Goal: Task Accomplishment & Management: Manage account settings

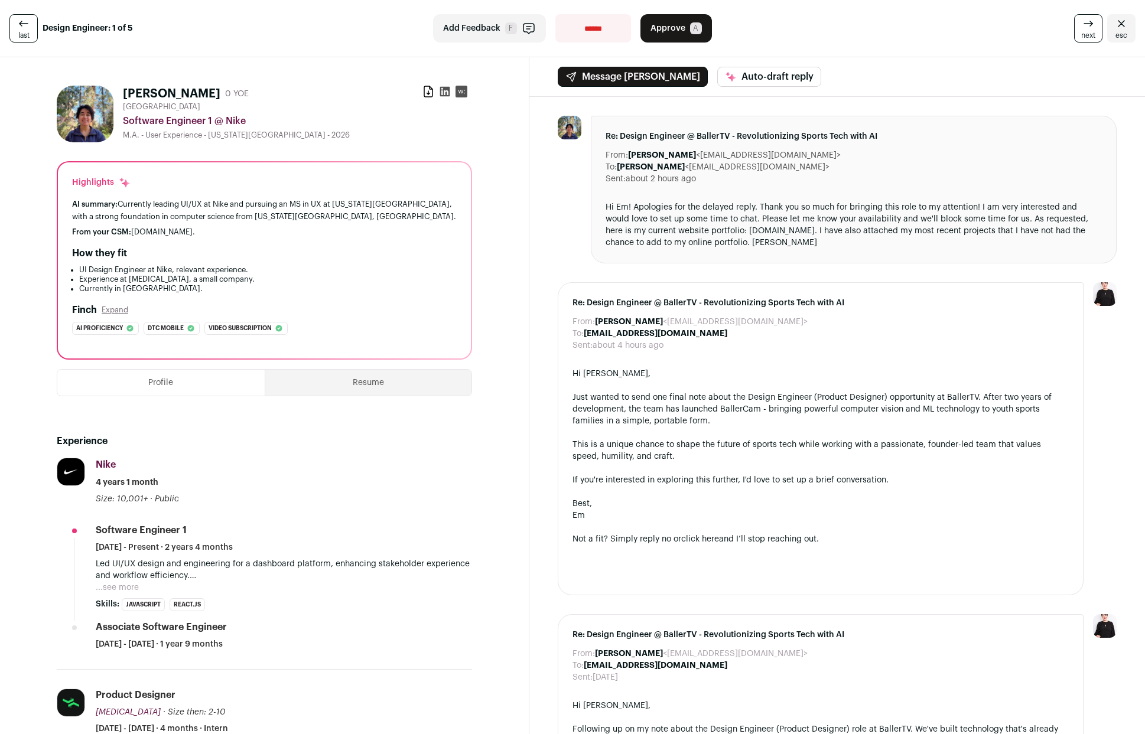
click at [783, 234] on div "Hi Em! Apologies for the delayed reply. Thank you so much for bringing this rol…" at bounding box center [853, 224] width 496 height 47
drag, startPoint x: 748, startPoint y: 231, endPoint x: 822, endPoint y: 233, distance: 74.5
click at [822, 233] on div "Hi Em! Apologies for the delayed reply. Thank you so much for bringing this rol…" at bounding box center [853, 224] width 496 height 47
copy div "[DOMAIN_NAME]"
click at [657, 30] on span "Approve" at bounding box center [667, 28] width 35 height 12
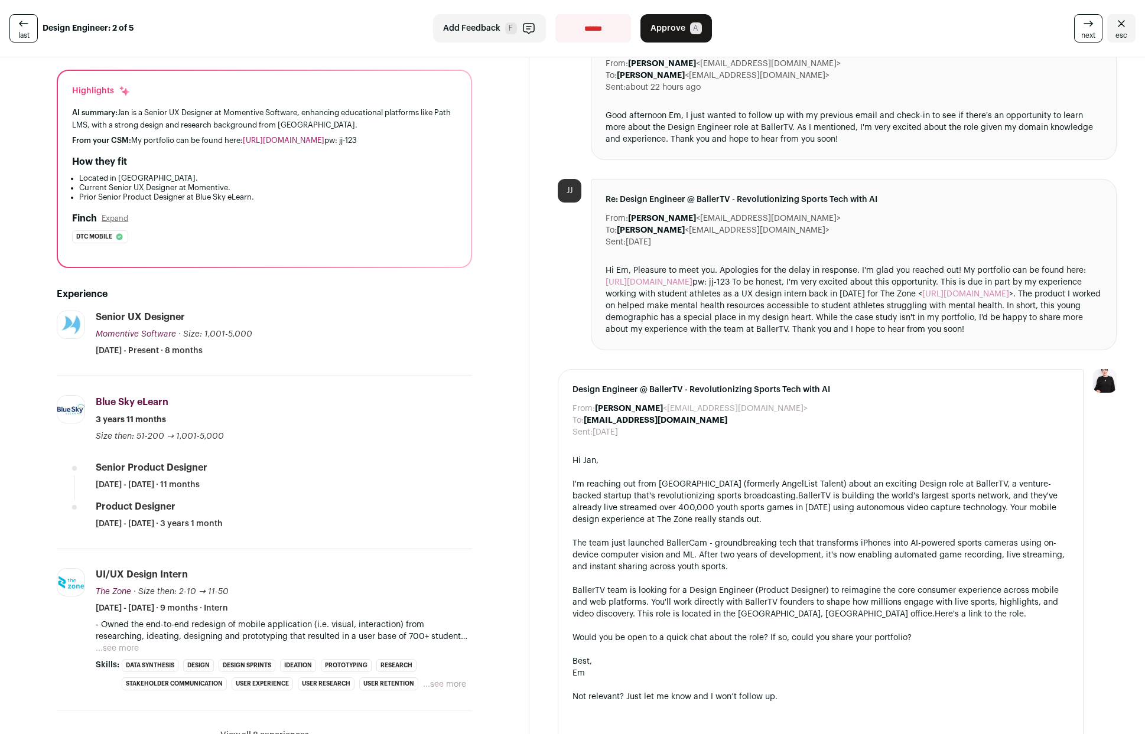
scroll to position [170, 0]
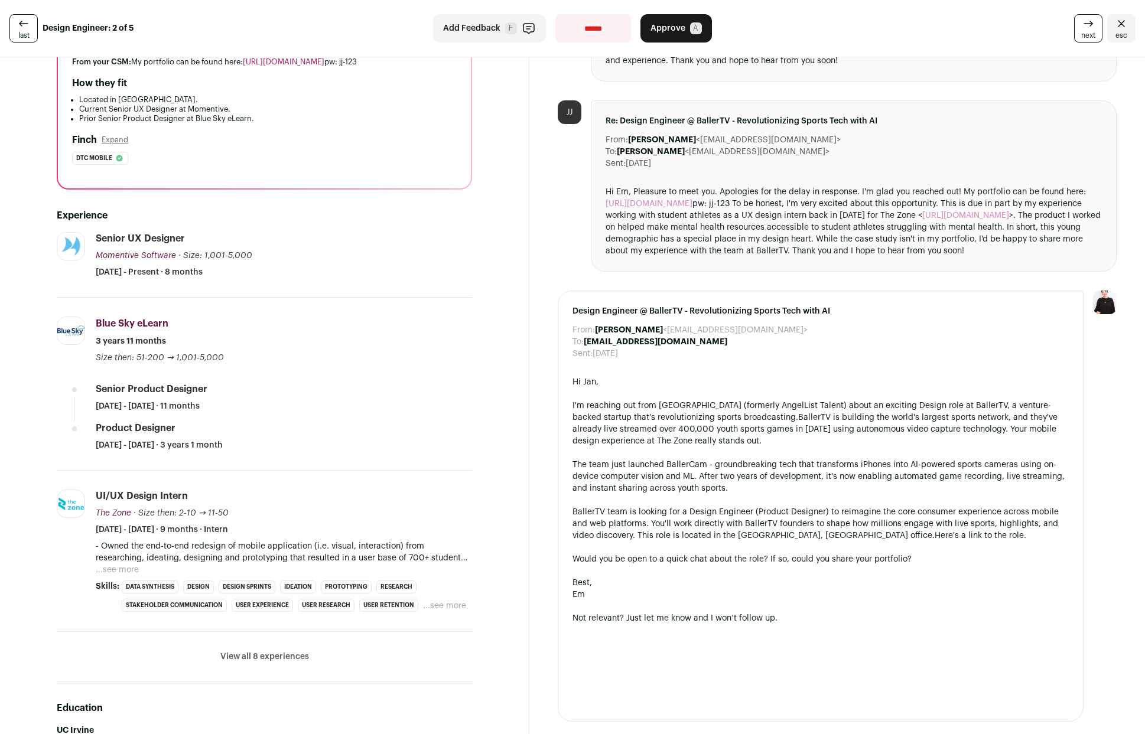
click at [1009, 213] on link "[URL][DOMAIN_NAME]" at bounding box center [965, 215] width 87 height 8
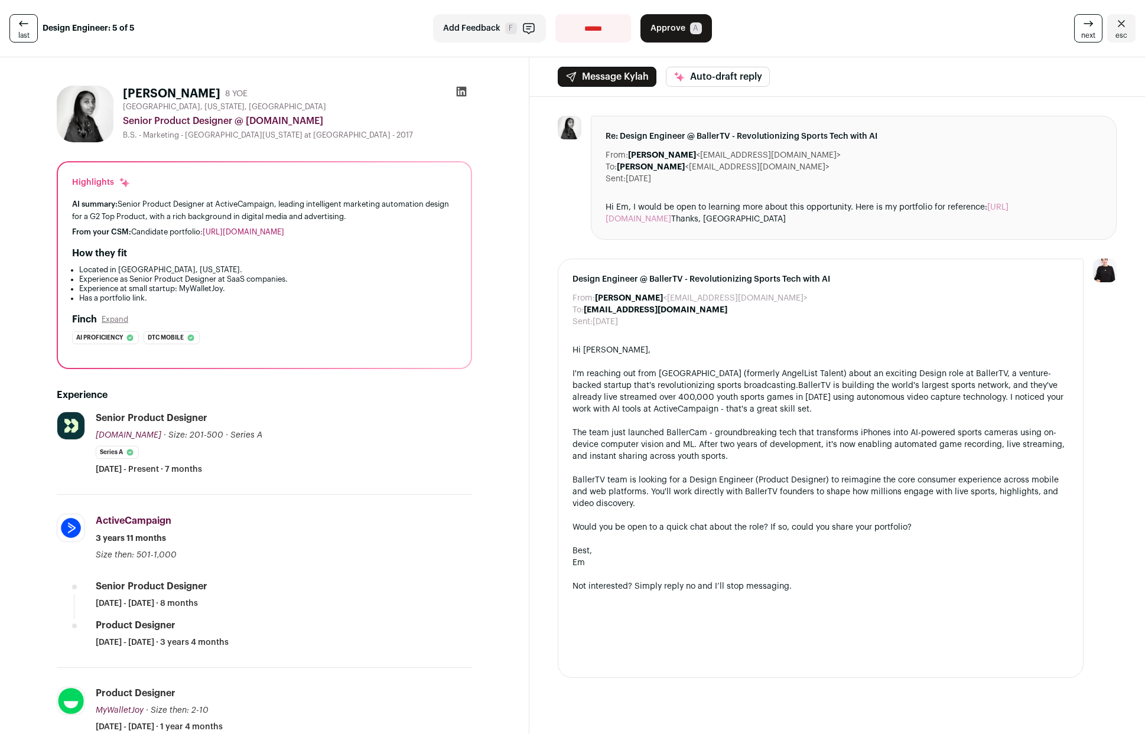
click at [17, 20] on icon at bounding box center [24, 24] width 14 height 14
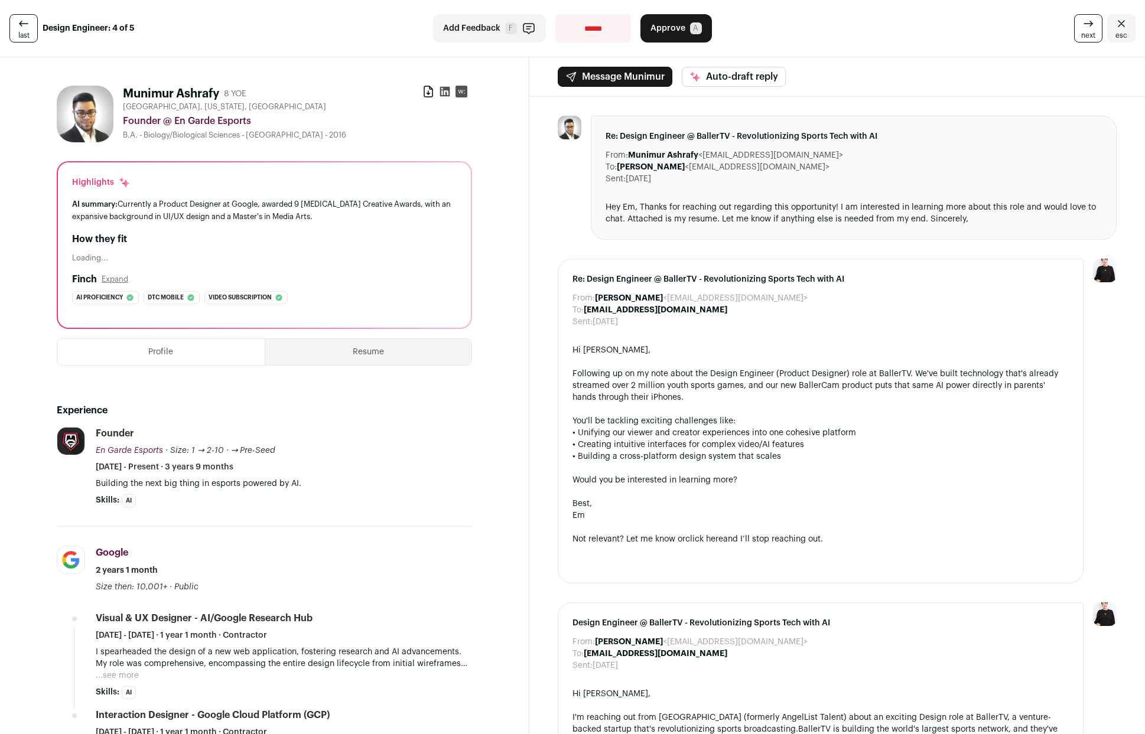
click at [23, 21] on icon at bounding box center [24, 24] width 14 height 14
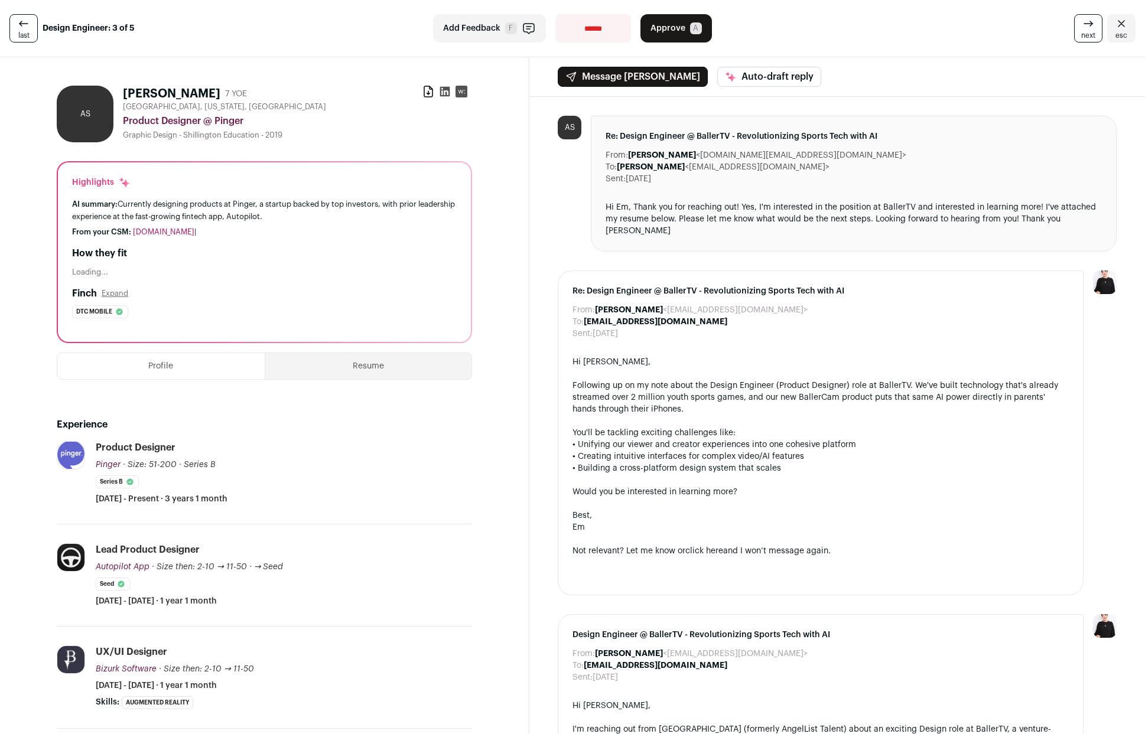
click at [23, 21] on icon at bounding box center [24, 24] width 14 height 14
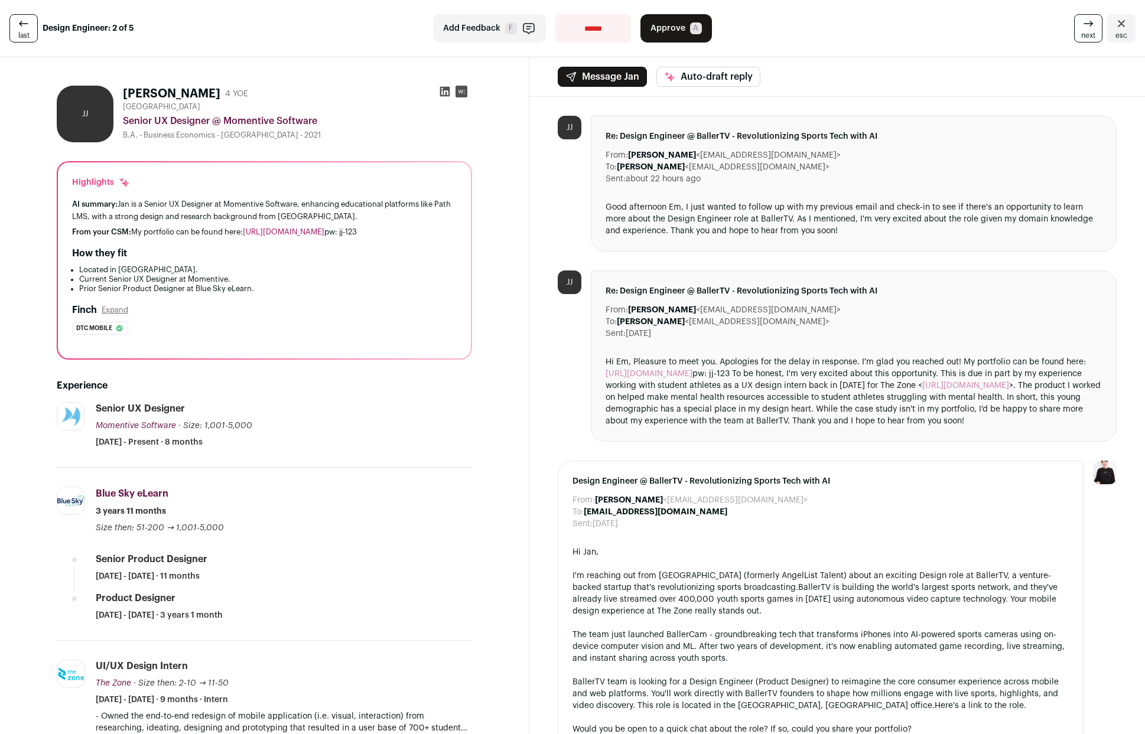
click at [23, 21] on icon at bounding box center [24, 24] width 14 height 14
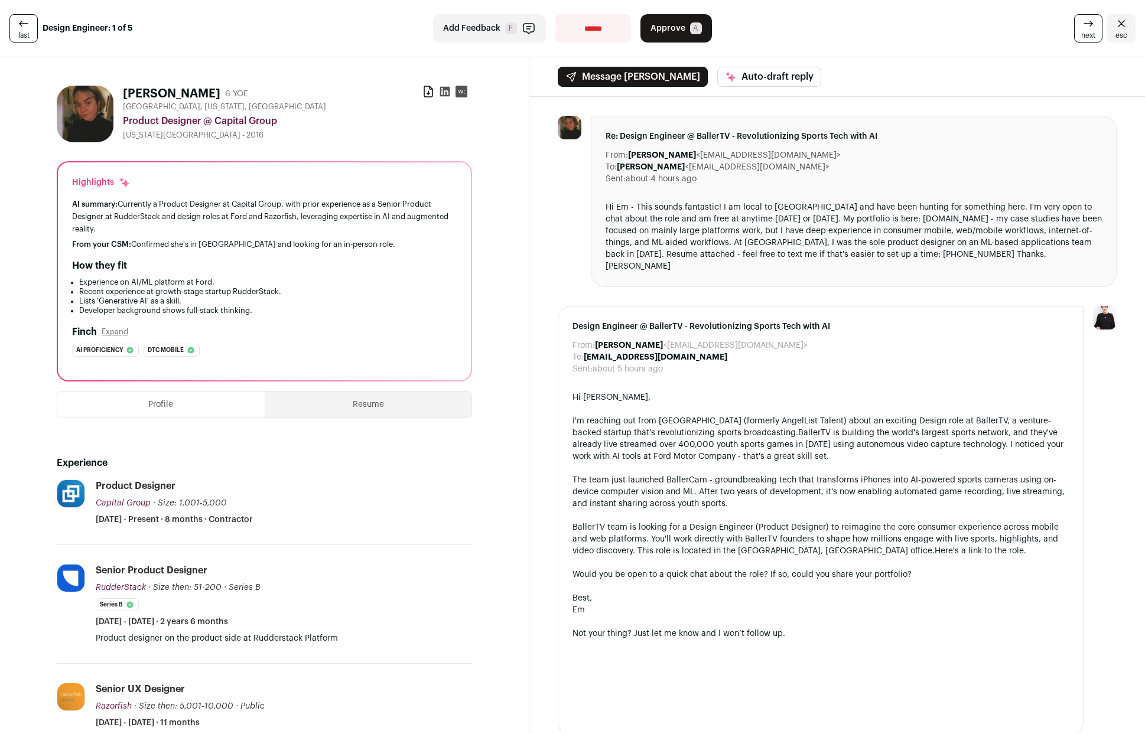
click at [1074, 32] on link "next" at bounding box center [1088, 28] width 28 height 28
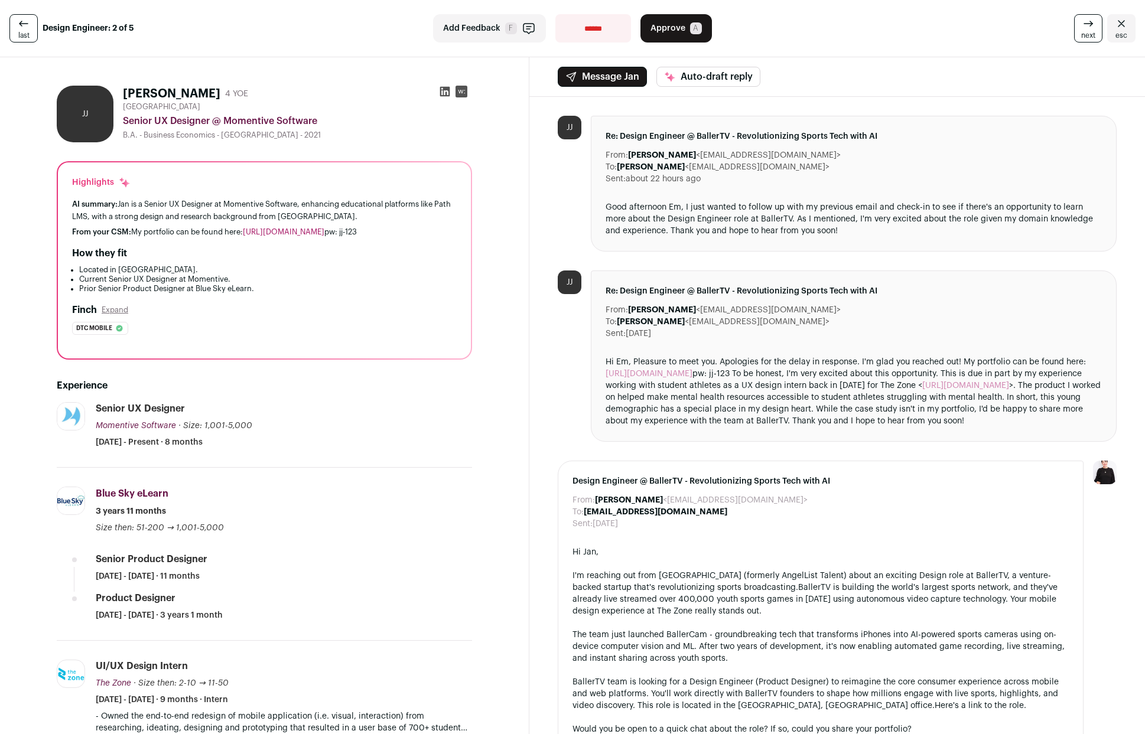
click at [1074, 32] on link "next" at bounding box center [1088, 28] width 28 height 28
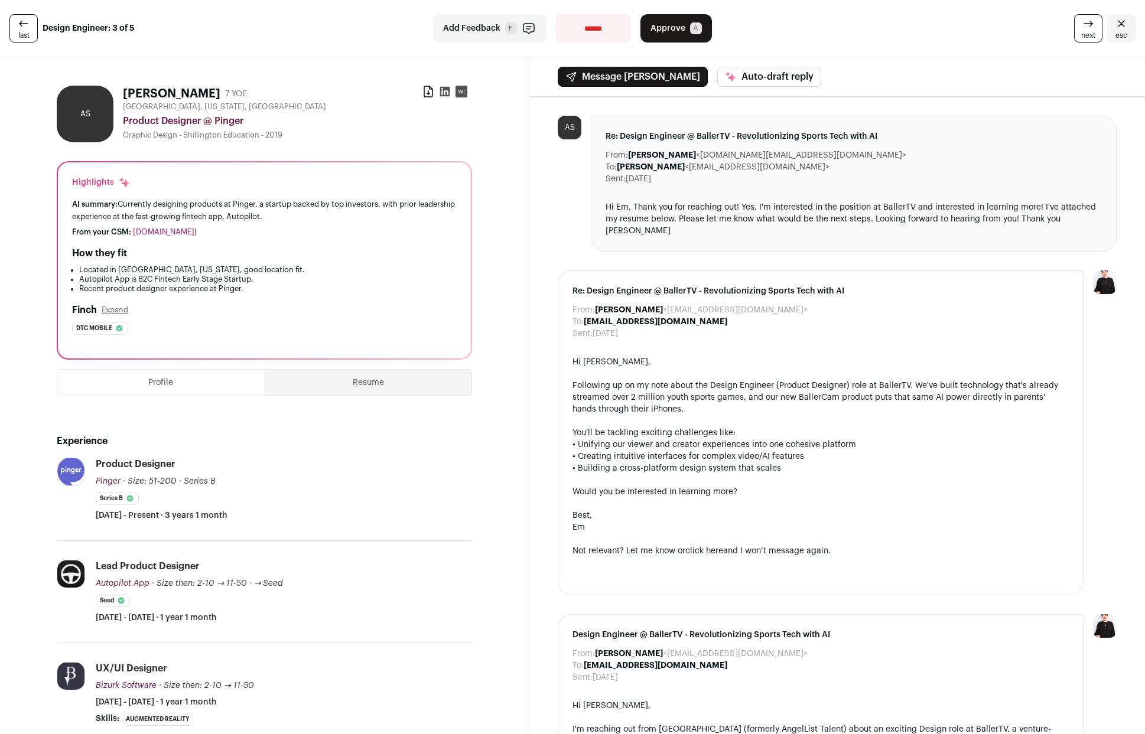
click at [1074, 32] on link "next" at bounding box center [1088, 28] width 28 height 28
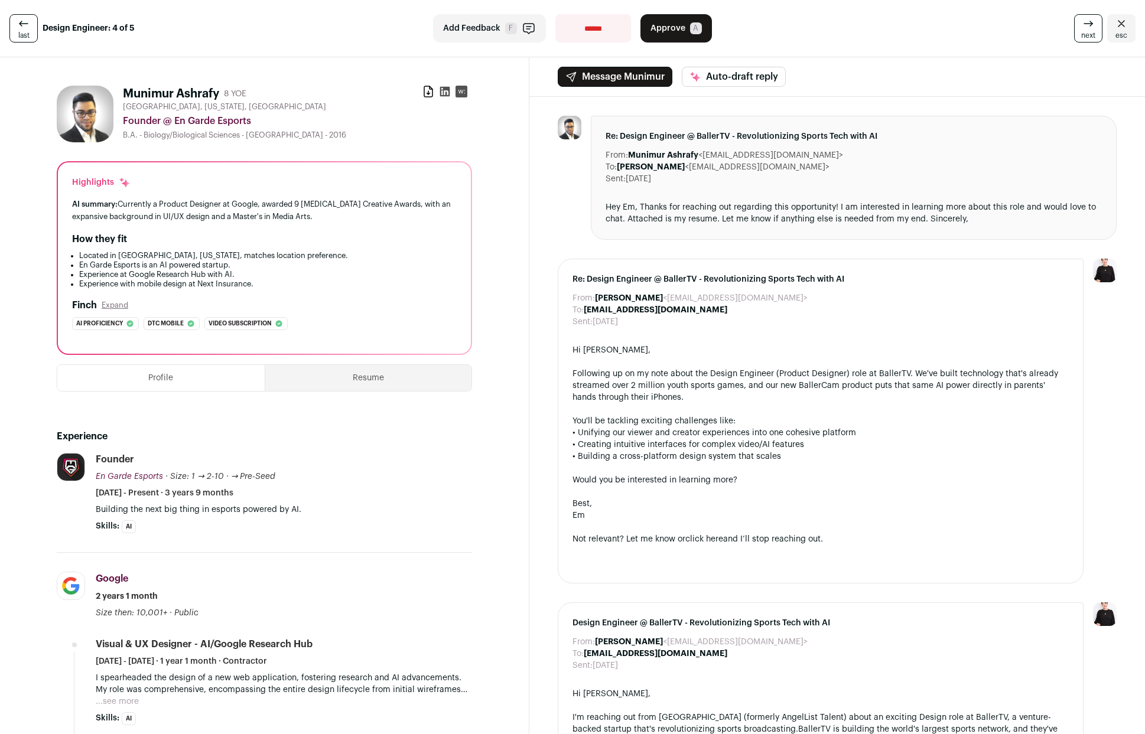
click at [1074, 32] on link "next" at bounding box center [1088, 28] width 28 height 28
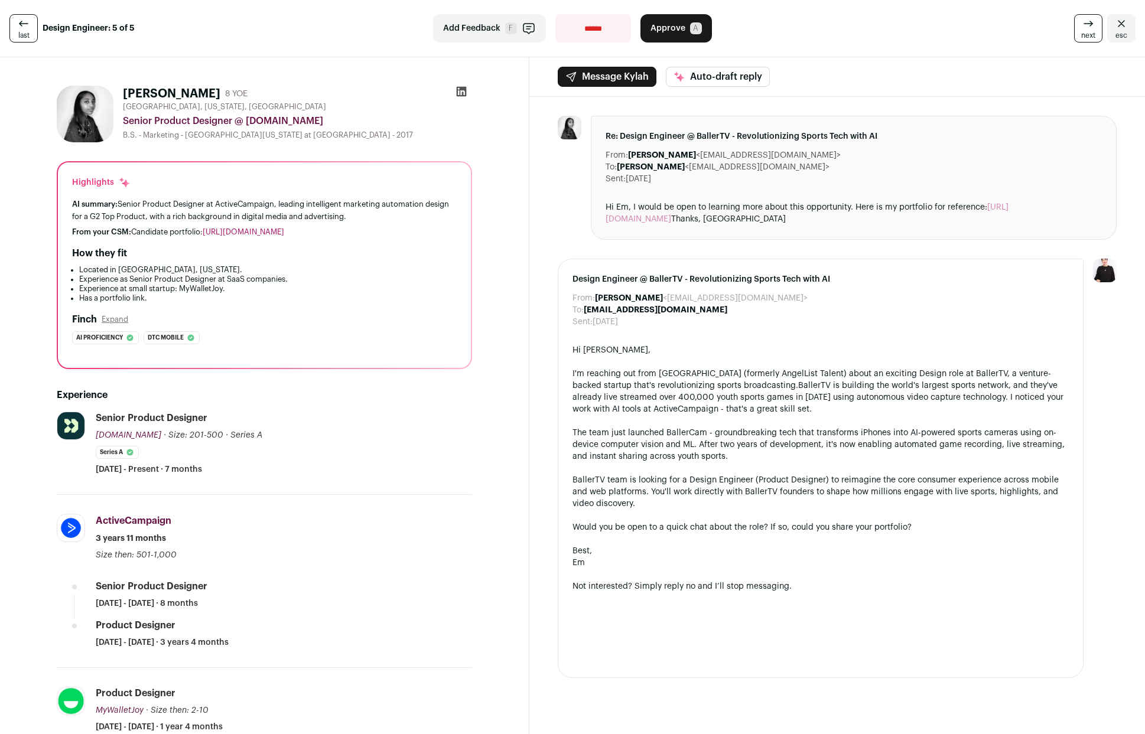
click at [1074, 32] on link "next" at bounding box center [1088, 28] width 28 height 28
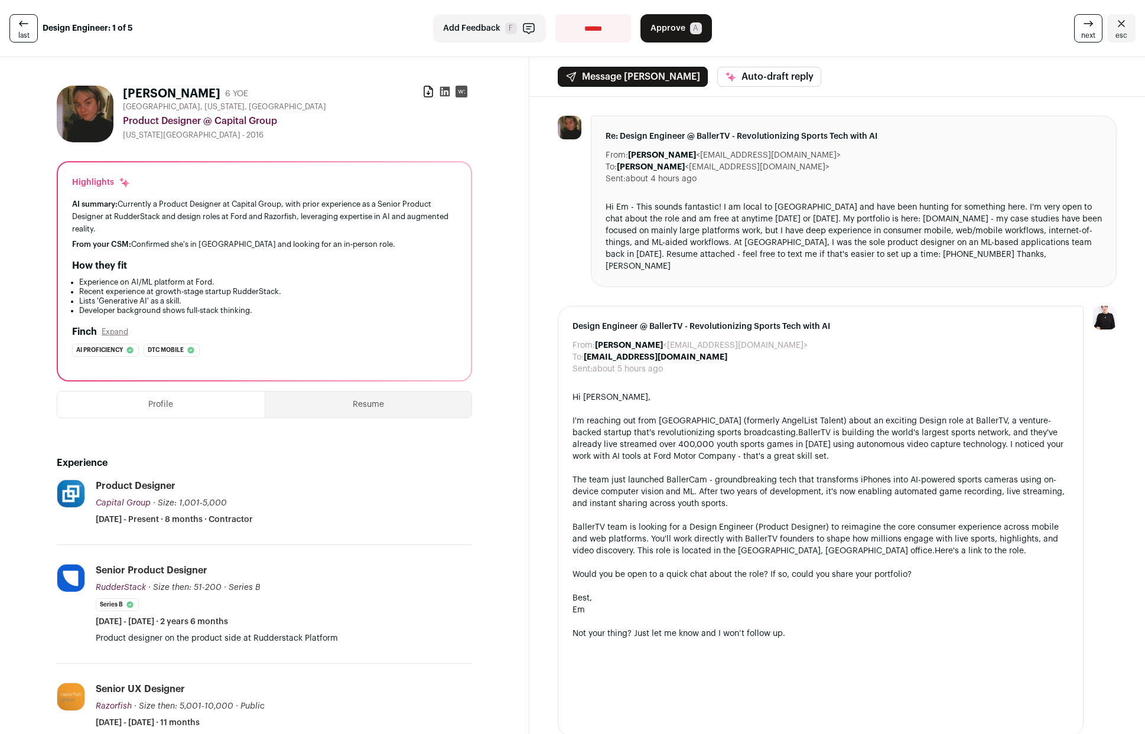
click at [1074, 32] on link "next" at bounding box center [1088, 28] width 28 height 28
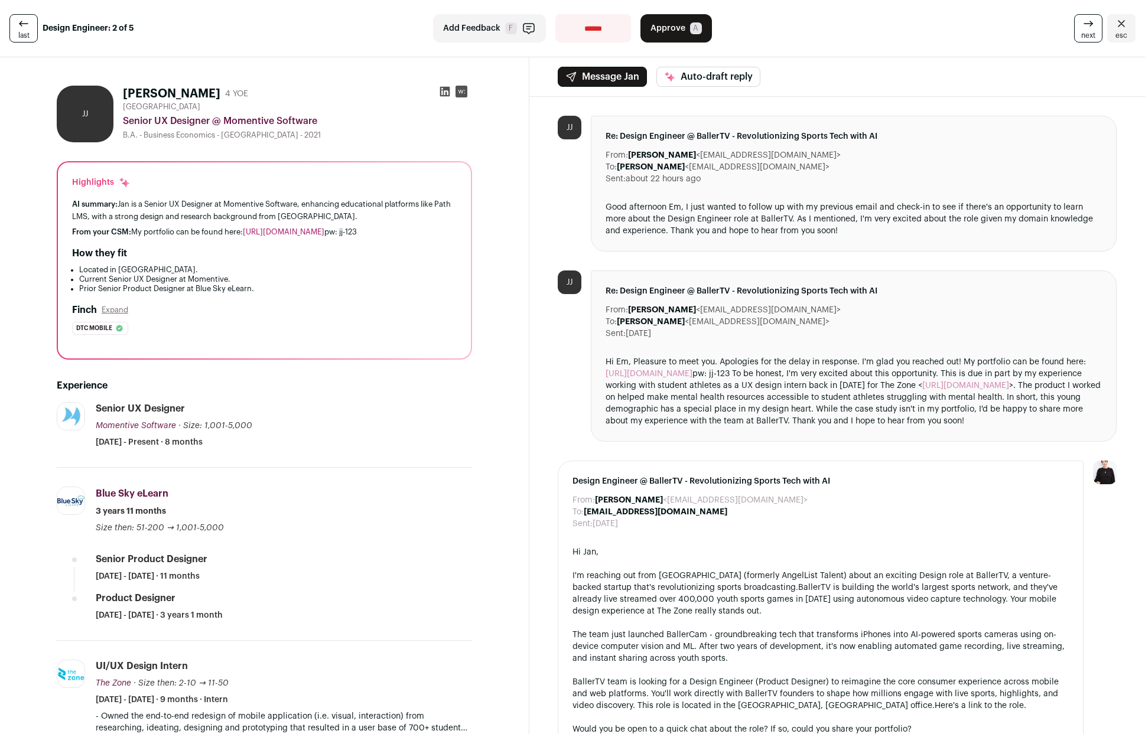
click at [1074, 32] on link "next" at bounding box center [1088, 28] width 28 height 28
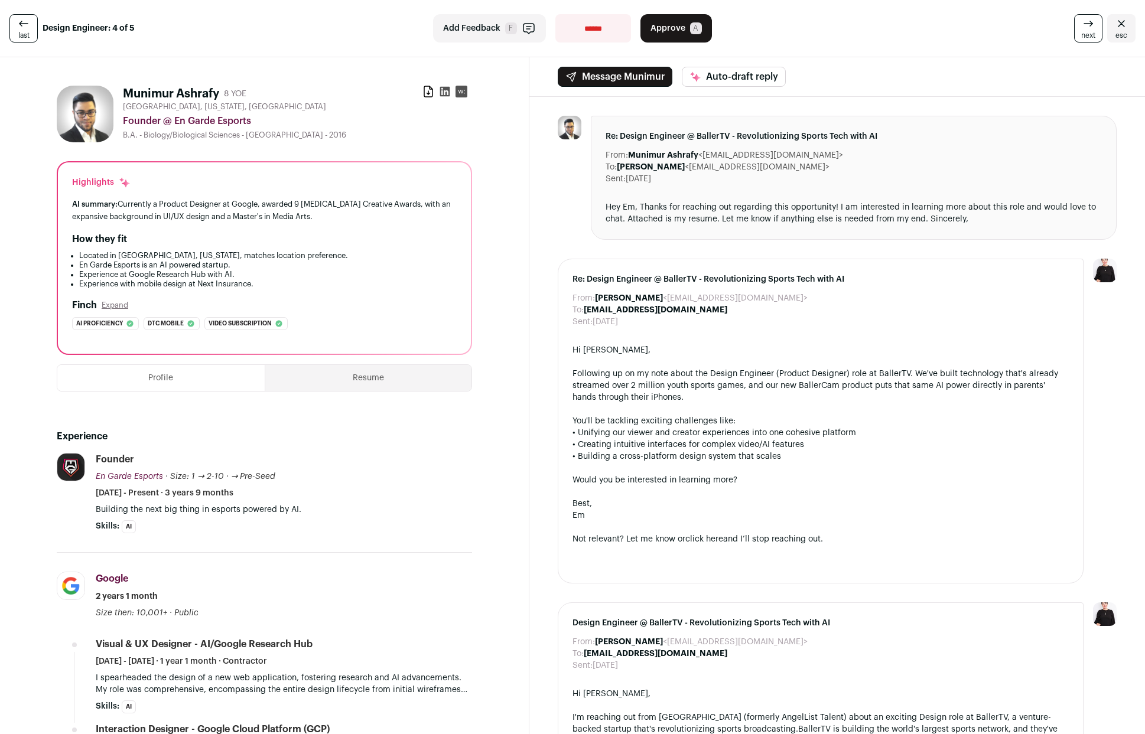
click at [1074, 32] on link "next" at bounding box center [1088, 28] width 28 height 28
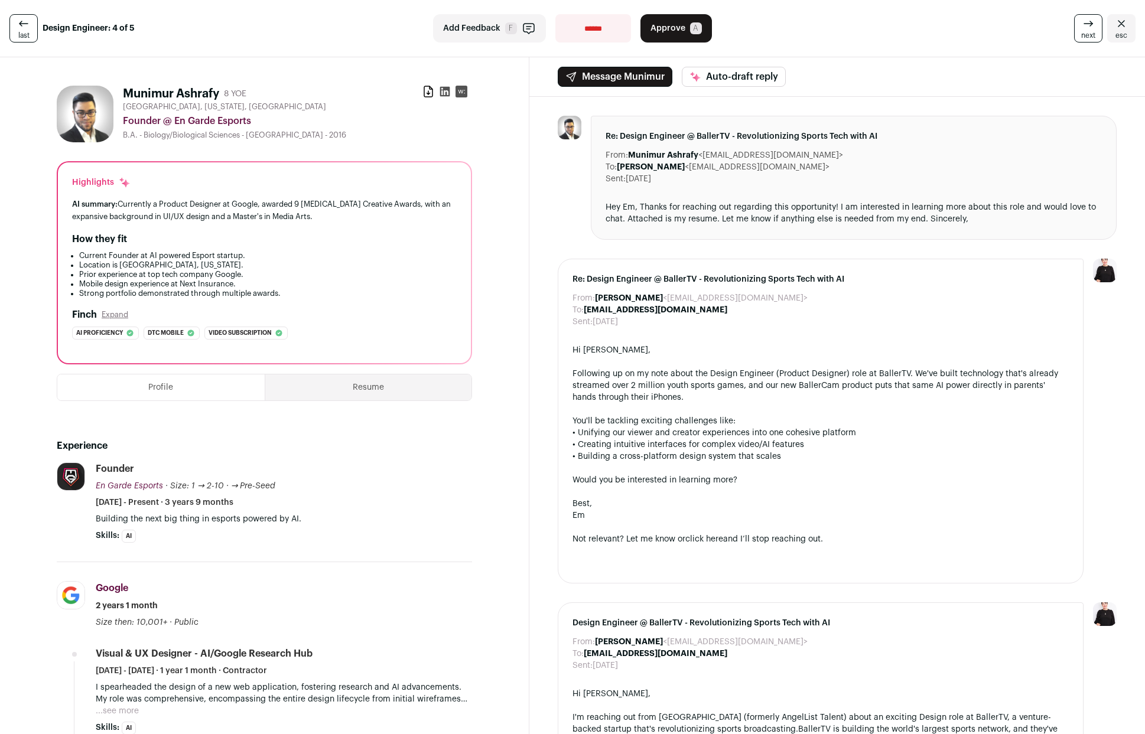
click at [1074, 32] on link "next" at bounding box center [1088, 28] width 28 height 28
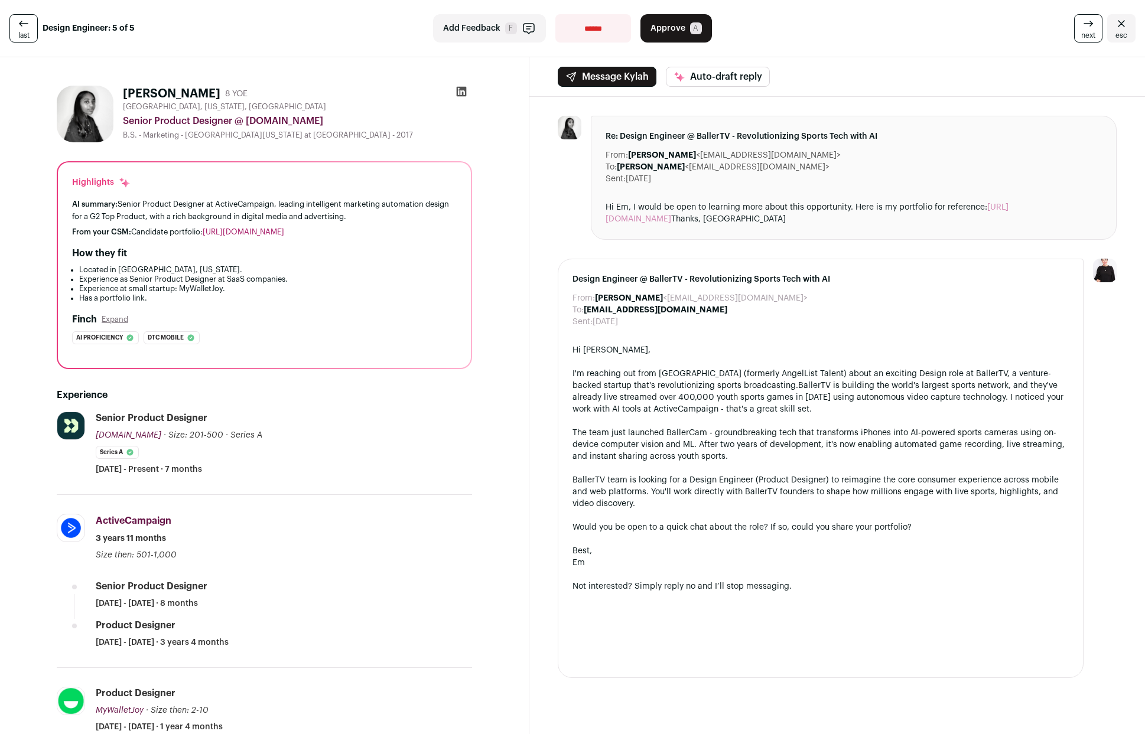
click at [1074, 32] on link "next" at bounding box center [1088, 28] width 28 height 28
